Goal: Task Accomplishment & Management: Manage account settings

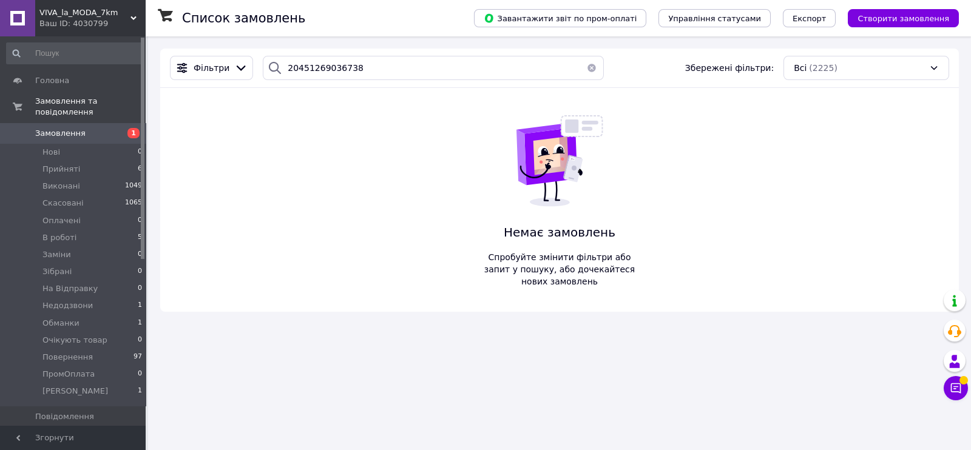
click at [587, 73] on button "button" at bounding box center [592, 68] width 24 height 24
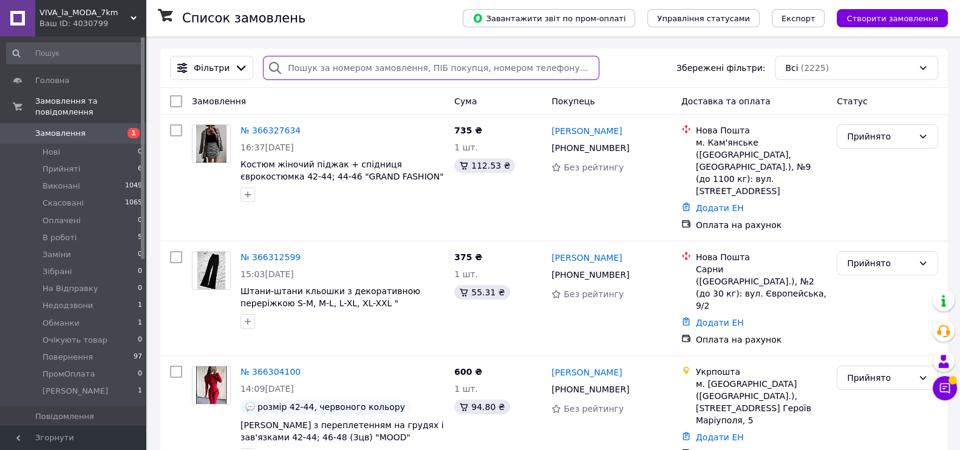
click at [336, 70] on input "search" at bounding box center [431, 68] width 336 height 24
paste input "[PHONE_NUMBER]"
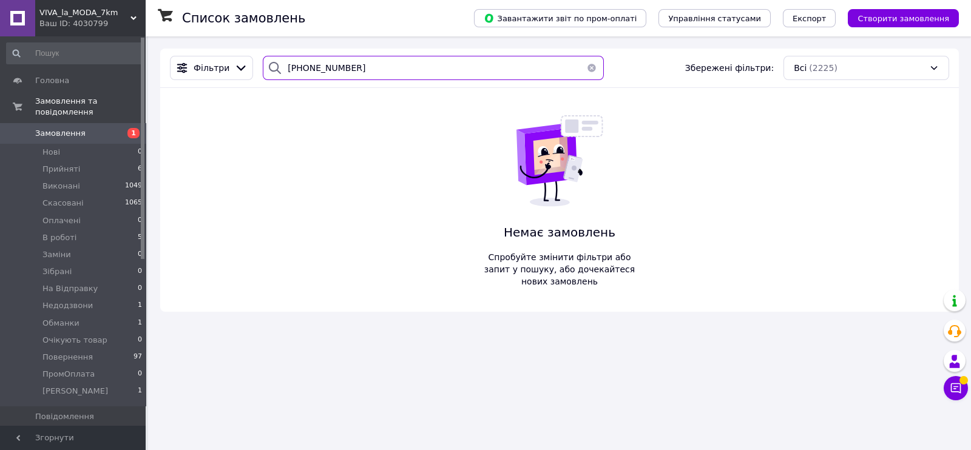
click at [351, 69] on input "[PHONE_NUMBER]" at bounding box center [433, 68] width 341 height 24
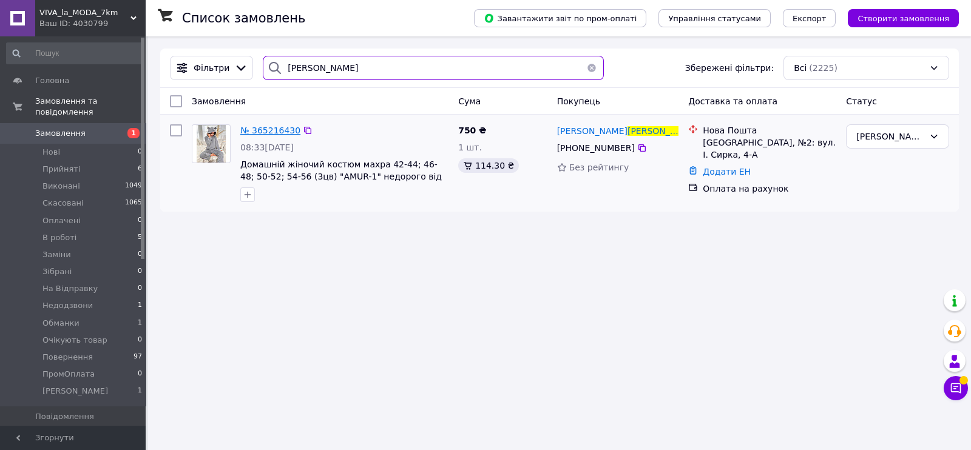
type input "[PERSON_NAME]"
click at [275, 130] on span "№ 365216430" at bounding box center [270, 131] width 60 height 10
click at [361, 73] on input "[PERSON_NAME]" at bounding box center [433, 68] width 341 height 24
paste input "[PHONE_NUMBER]"
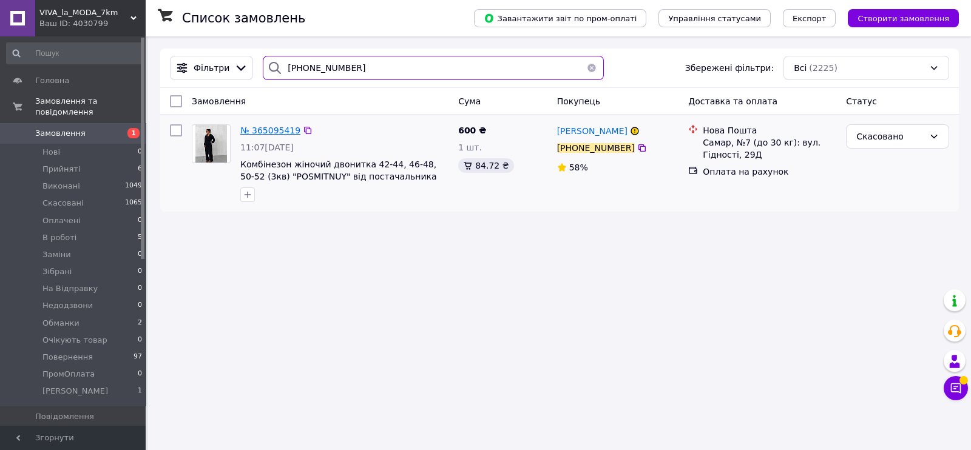
type input "[PHONE_NUMBER]"
click at [256, 133] on span "№ 365095419" at bounding box center [270, 131] width 60 height 10
click at [364, 75] on input "[PHONE_NUMBER]" at bounding box center [433, 68] width 341 height 24
paste input "70181469"
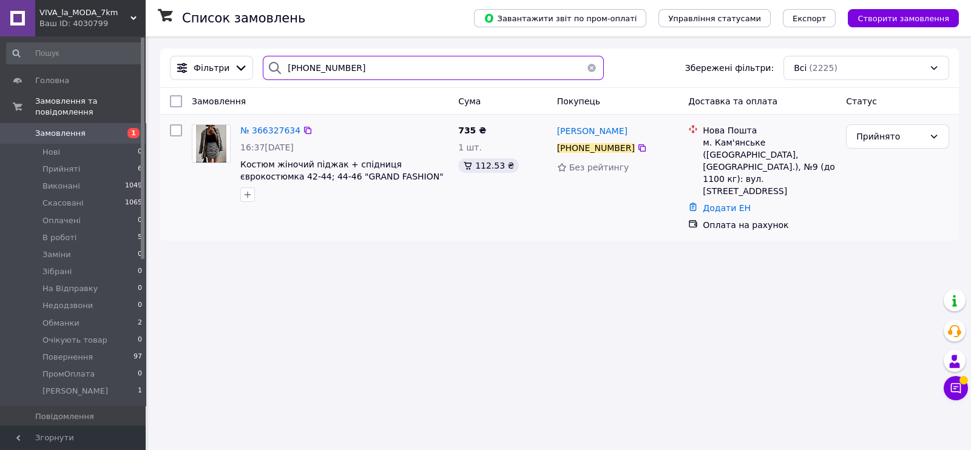
type input "[PHONE_NUMBER]"
click at [270, 124] on div "№ 366327634" at bounding box center [270, 130] width 63 height 15
click at [270, 129] on span "№ 366327634" at bounding box center [270, 131] width 60 height 10
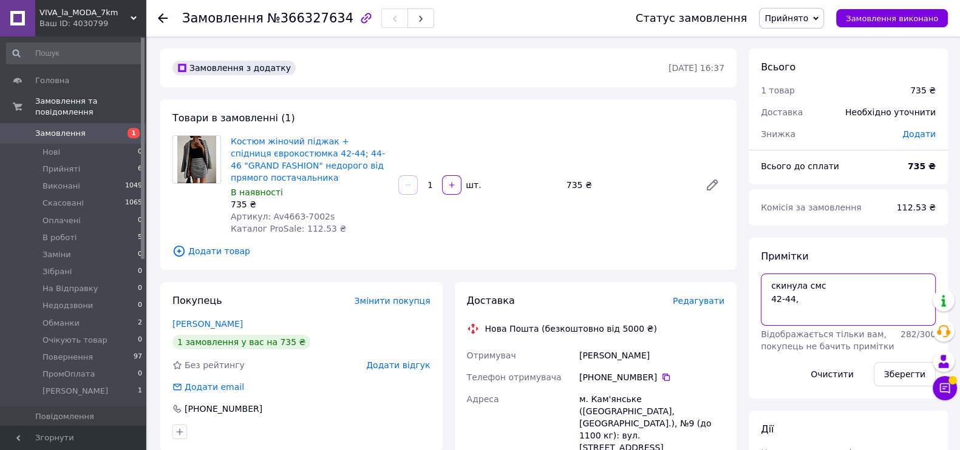
drag, startPoint x: 824, startPoint y: 285, endPoint x: 750, endPoint y: 285, distance: 74.1
click at [750, 285] on div "Примітки скинула смс 42-44, Відображається тільки вам, покупець не бачить примі…" at bounding box center [848, 318] width 199 height 161
paste textarea "#опл 200 грн"
click at [793, 286] on textarea "#опл 200 грн 42-44," at bounding box center [848, 300] width 175 height 52
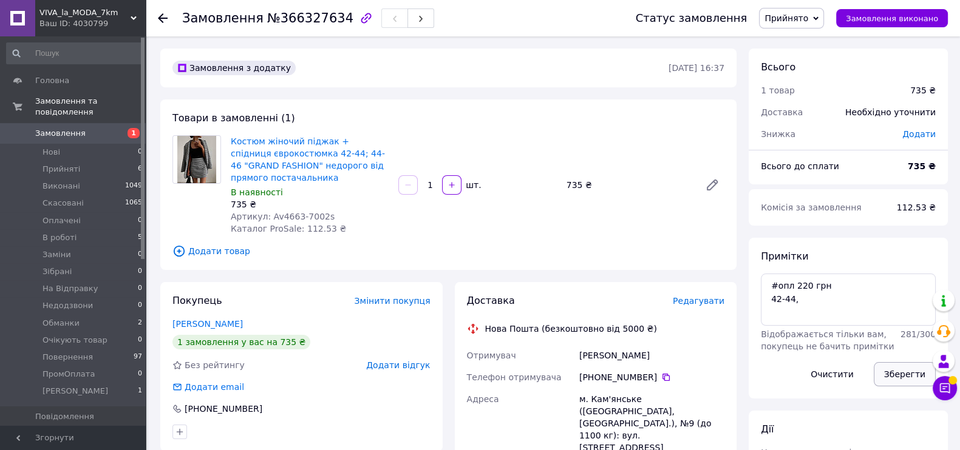
click at [889, 374] on button "Зберегти" at bounding box center [905, 374] width 62 height 24
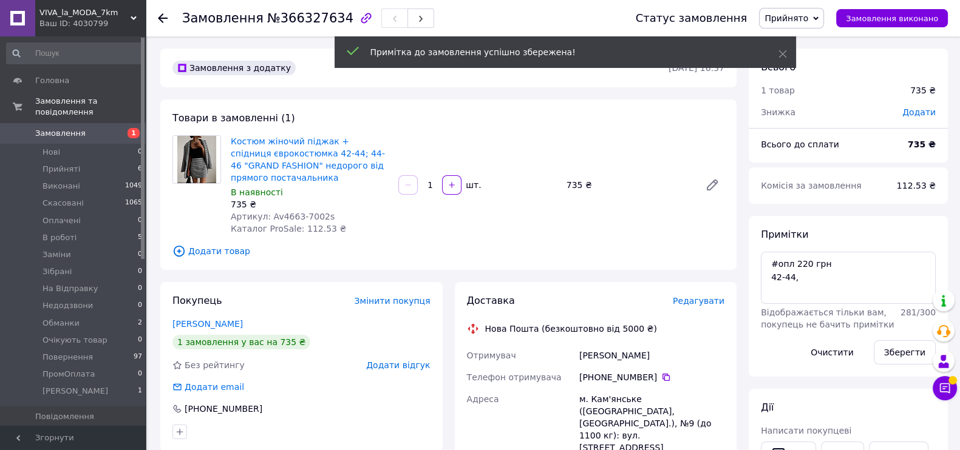
click at [808, 19] on span "Прийнято" at bounding box center [786, 18] width 44 height 10
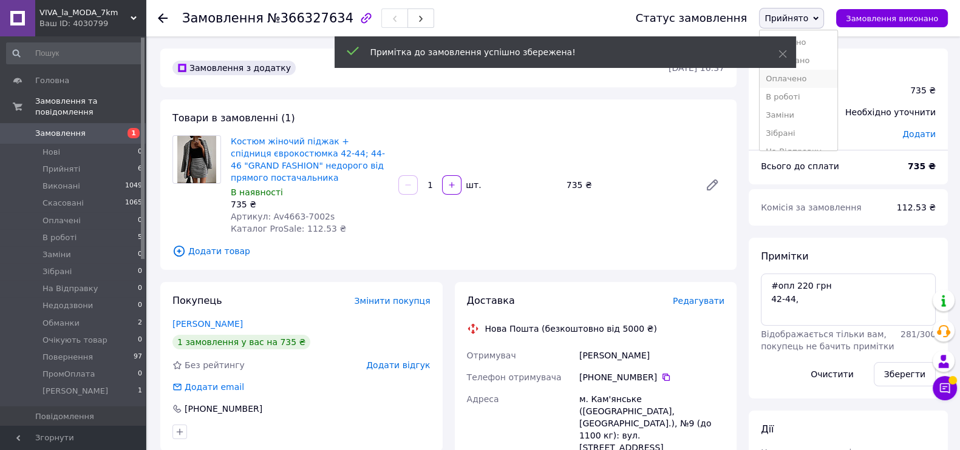
click at [802, 82] on li "Оплачено" at bounding box center [798, 79] width 78 height 18
click at [820, 311] on textarea "#опл 220 грн 42-44," at bounding box center [848, 300] width 175 height 52
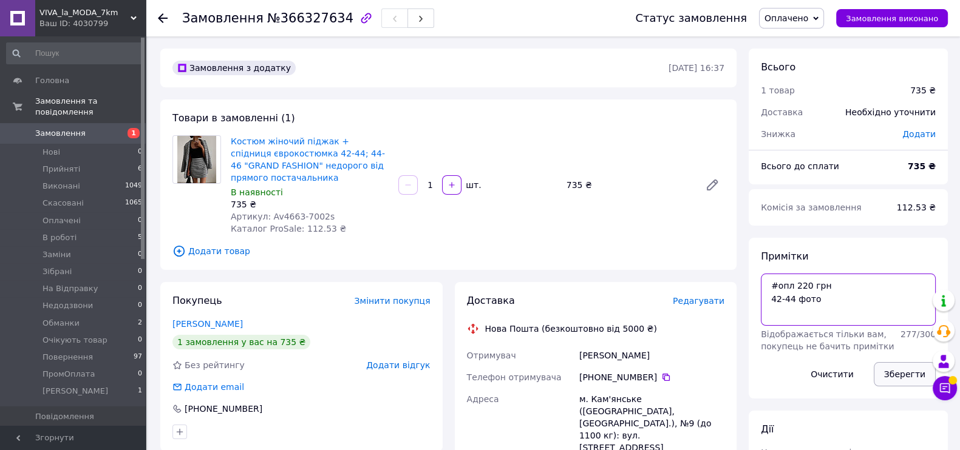
type textarea "#опл 220 грн 42-44 фото"
click at [891, 375] on button "Зберегти" at bounding box center [905, 374] width 62 height 24
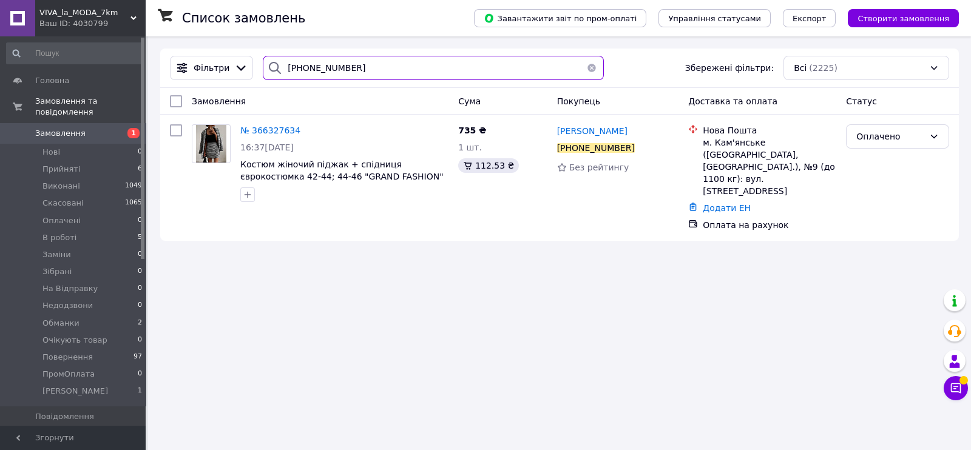
click at [353, 62] on input "[PHONE_NUMBER]" at bounding box center [433, 68] width 341 height 24
paste input "81149495"
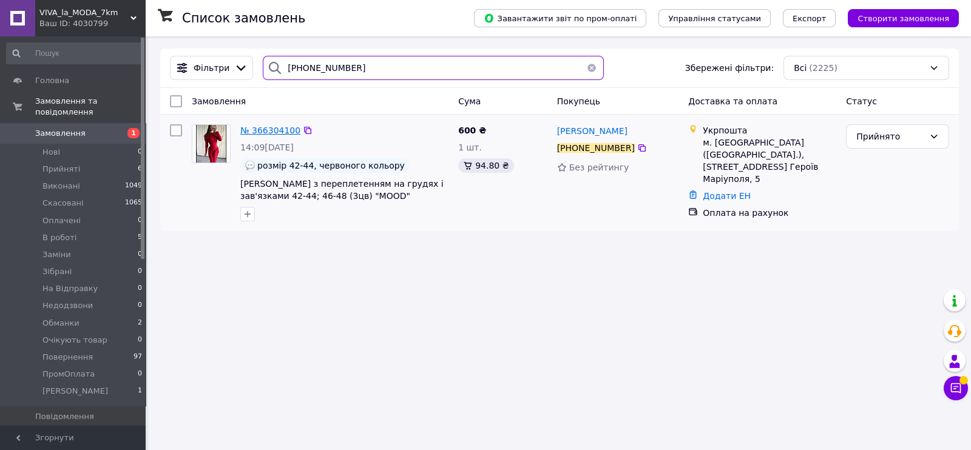
type input "[PHONE_NUMBER]"
click at [267, 131] on span "№ 366304100" at bounding box center [270, 131] width 60 height 10
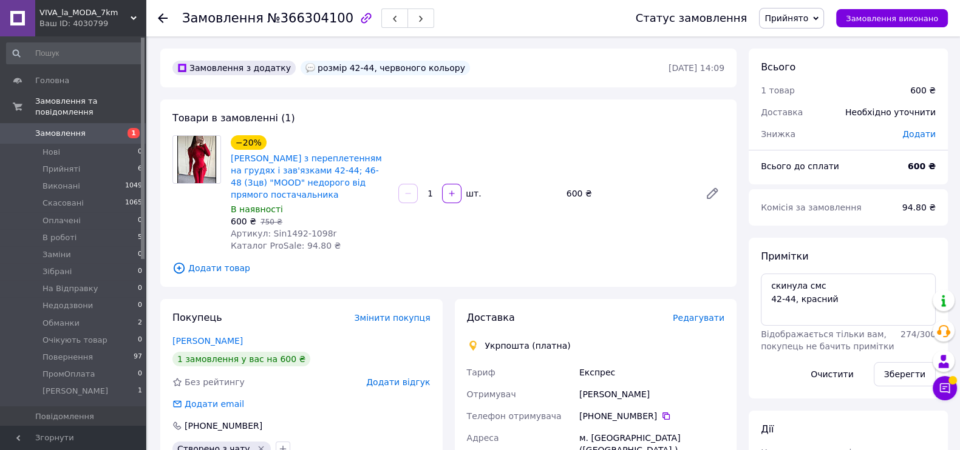
click at [808, 20] on span "Прийнято" at bounding box center [786, 18] width 44 height 10
click at [788, 81] on li "Оплачено" at bounding box center [798, 79] width 78 height 18
drag, startPoint x: 835, startPoint y: 283, endPoint x: 769, endPoint y: 283, distance: 65.6
click at [769, 283] on textarea "скинула смс 42-44, красний" at bounding box center [848, 300] width 175 height 52
paste textarea "#опл 200 грн"
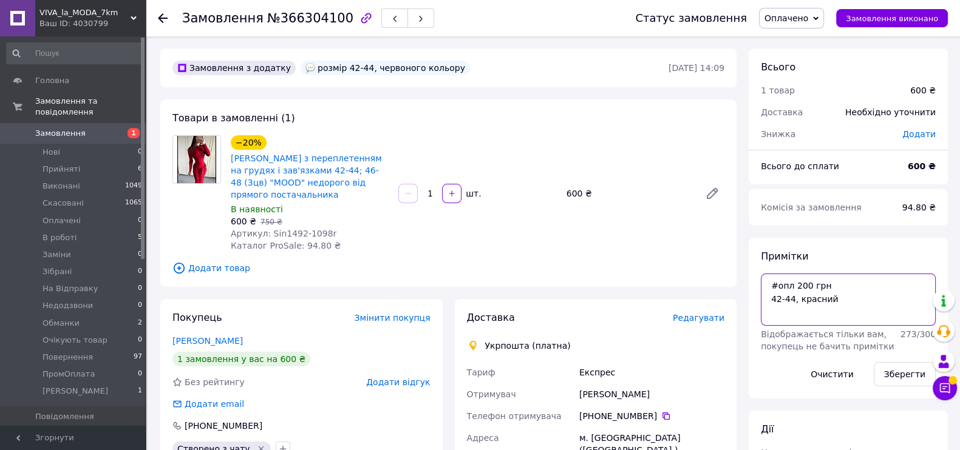
drag, startPoint x: 792, startPoint y: 286, endPoint x: 849, endPoint y: 282, distance: 57.8
click at [849, 282] on textarea "#опл 200 грн 42-44, красний" at bounding box center [848, 300] width 175 height 52
type textarea "#опл 100% 42-44, красний"
click at [905, 373] on button "Зберегти" at bounding box center [905, 374] width 62 height 24
click at [893, 375] on button "Зберегти" at bounding box center [905, 374] width 62 height 24
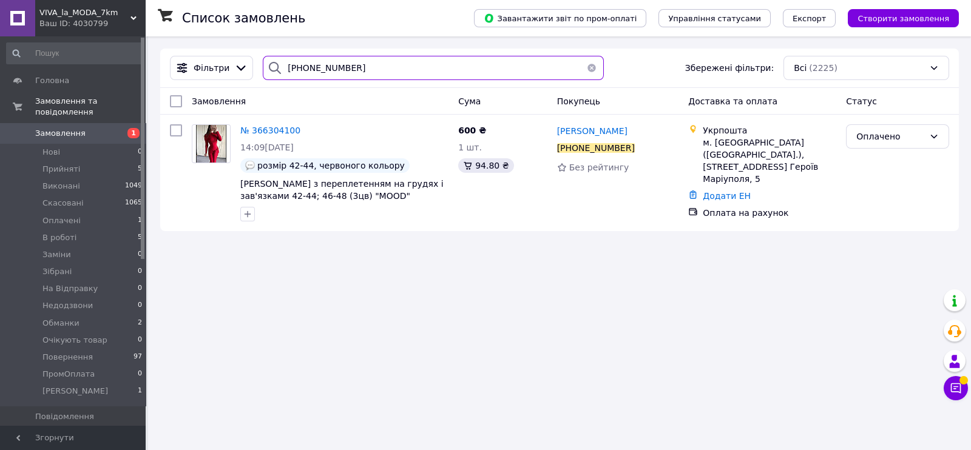
click at [345, 74] on input "[PHONE_NUMBER]" at bounding box center [433, 68] width 341 height 24
paste input "505343793"
type input "[PHONE_NUMBER]"
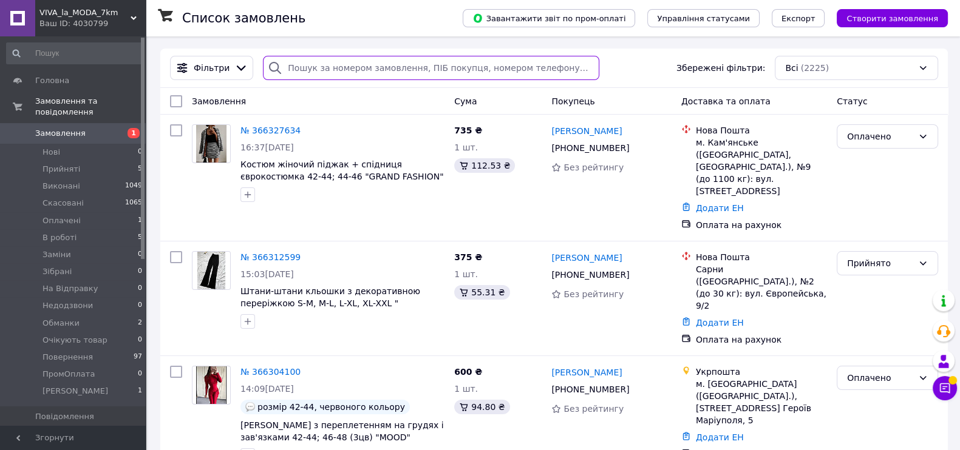
paste input "[PHONE_NUMBER]"
type input "[PHONE_NUMBER]"
click at [90, 349] on li "Повернення 97" at bounding box center [74, 357] width 149 height 17
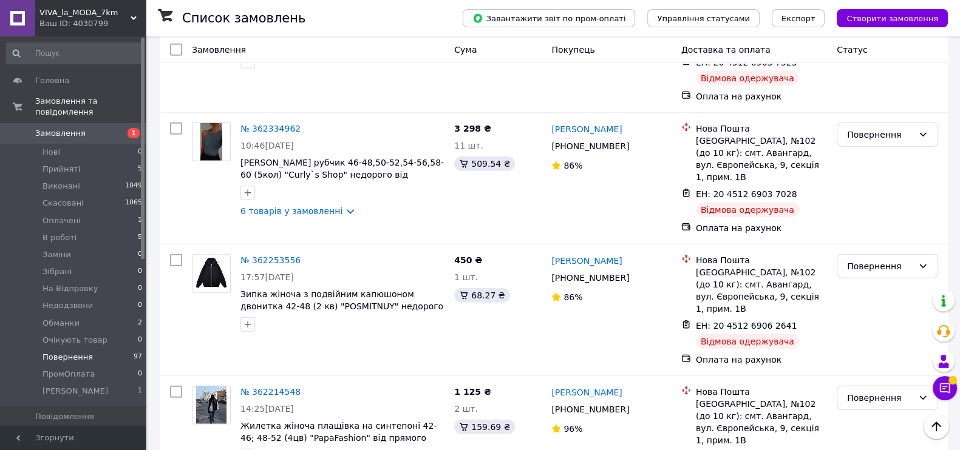
scroll to position [9690, 0]
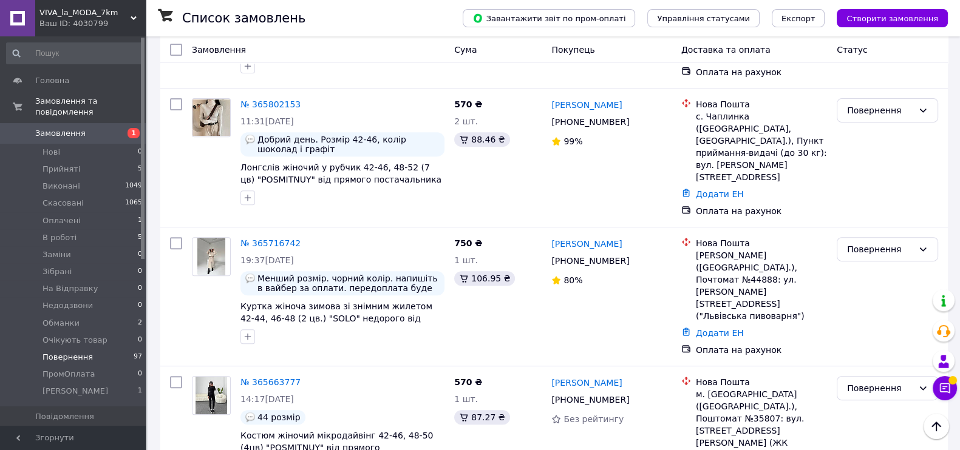
scroll to position [0, 0]
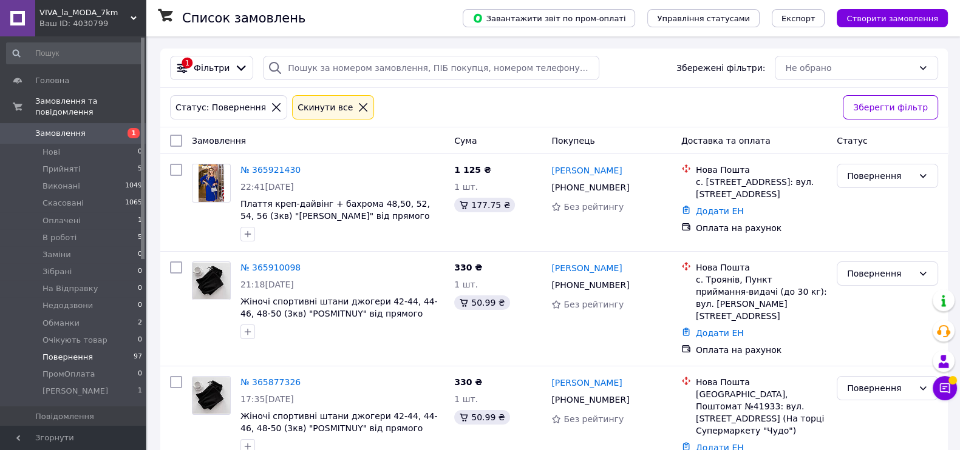
click at [359, 109] on icon at bounding box center [363, 107] width 8 height 8
